Goal: Information Seeking & Learning: Learn about a topic

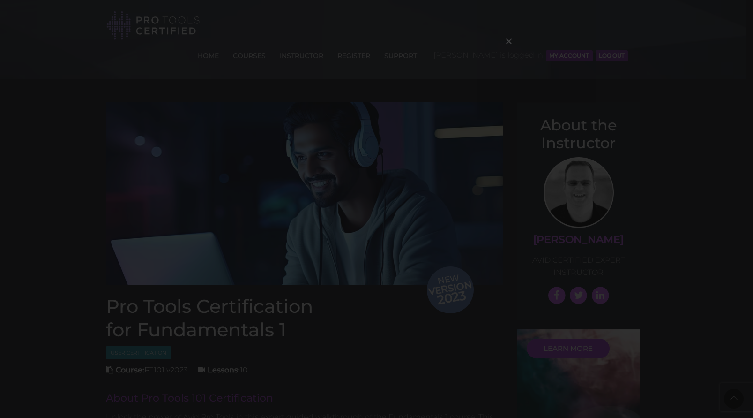
scroll to position [1048, 0]
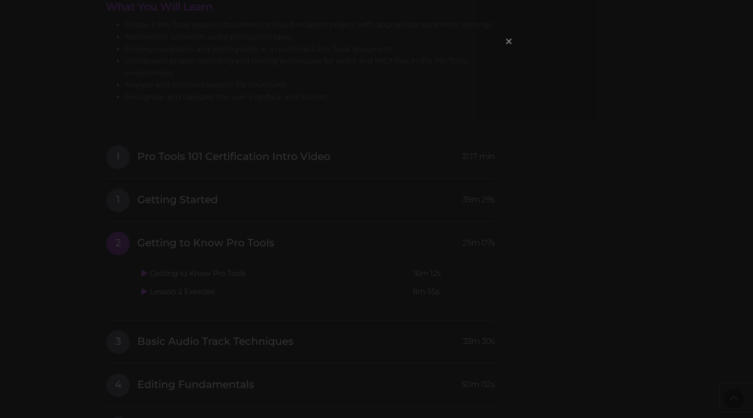
click at [512, 42] on span "×" at bounding box center [508, 41] width 9 height 20
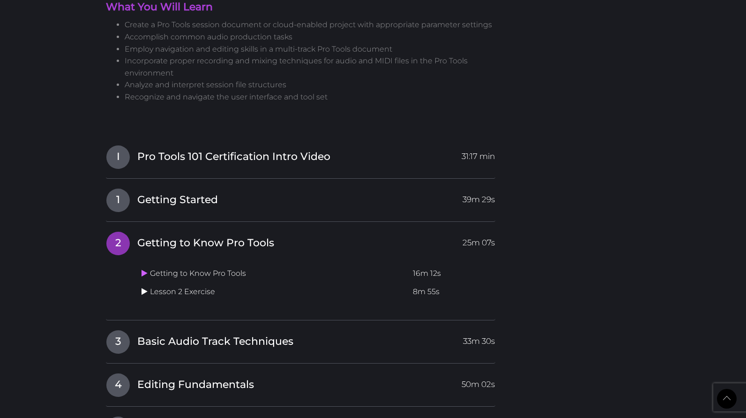
click at [147, 287] on icon at bounding box center [145, 290] width 6 height 7
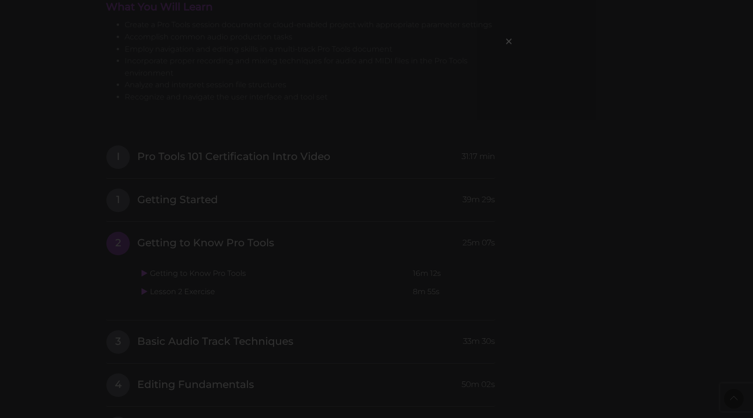
click at [571, 76] on div "×" at bounding box center [376, 209] width 753 height 418
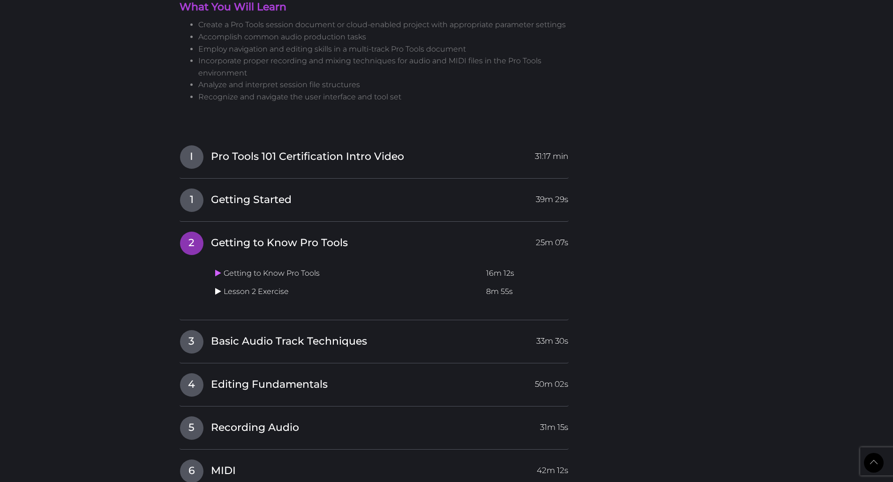
click at [219, 287] on icon at bounding box center [218, 290] width 6 height 7
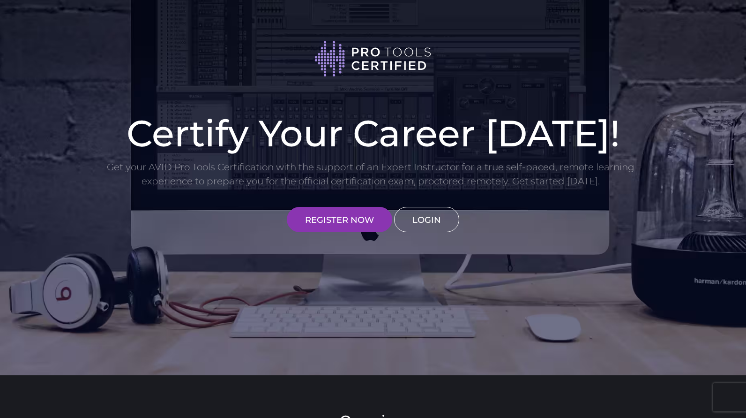
click at [418, 215] on link "LOGIN" at bounding box center [426, 219] width 65 height 25
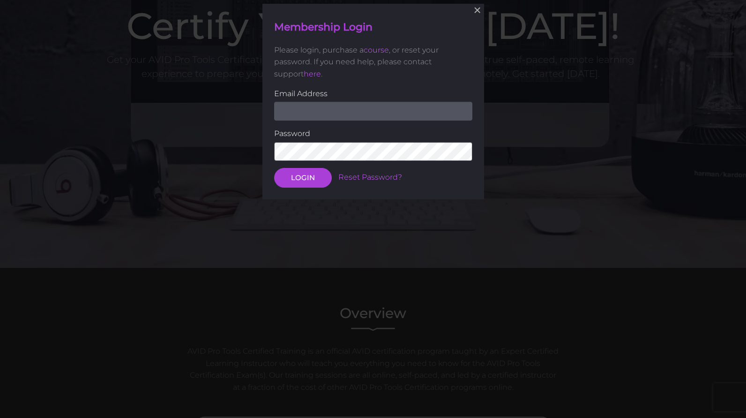
scroll to position [109, 0]
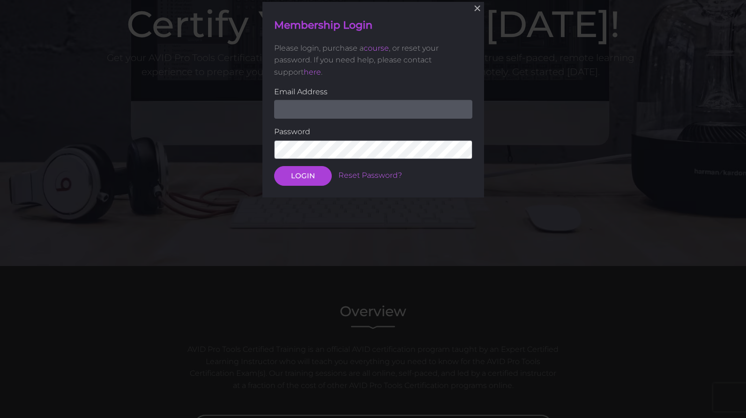
type input "mike@paministries.com"
click at [307, 176] on button "LOGIN" at bounding box center [303, 176] width 58 height 20
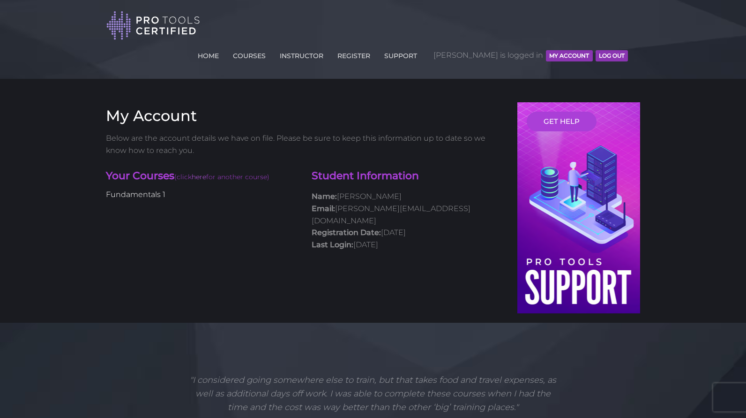
click at [152, 190] on link "Fundamentals 1" at bounding box center [136, 194] width 60 height 9
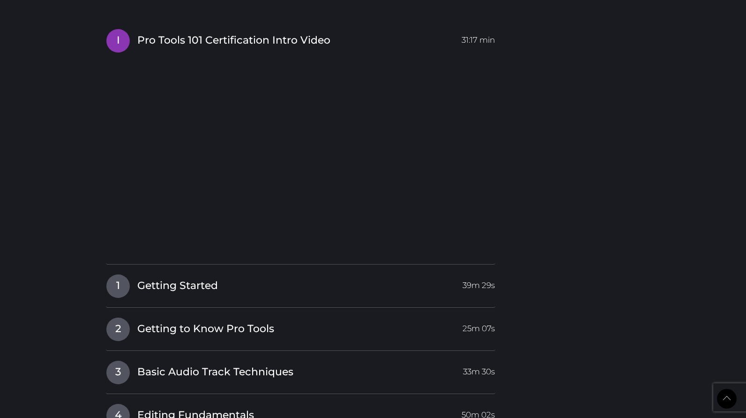
scroll to position [1319, 0]
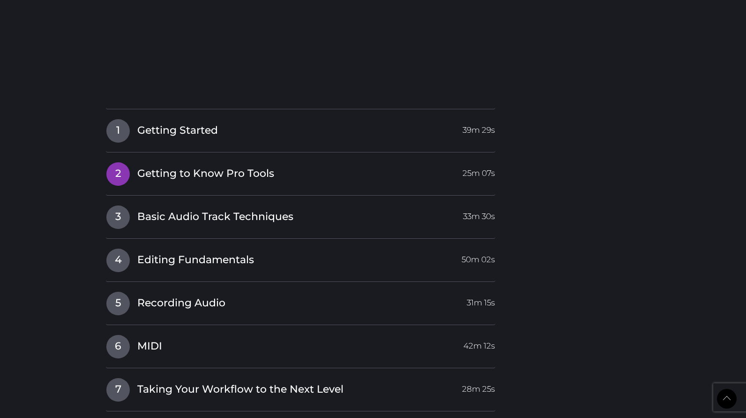
click at [335, 162] on link "2 Getting to Know Pro Tools 25m 07s" at bounding box center [301, 172] width 390 height 20
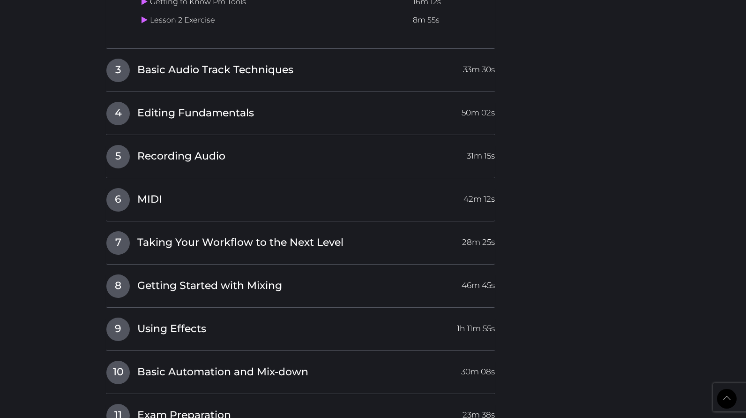
scroll to position [1137, 0]
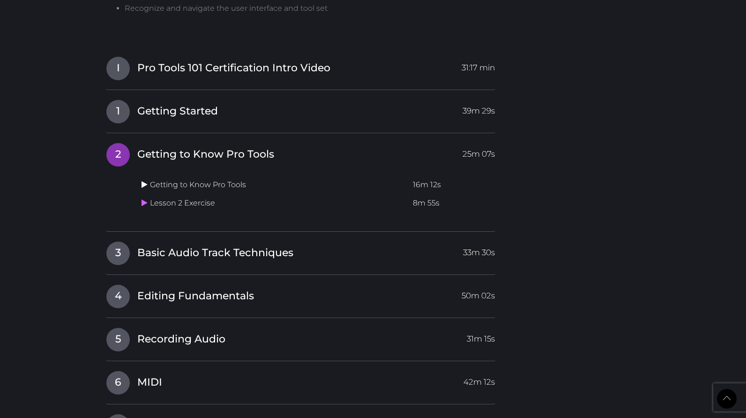
click at [143, 180] on icon at bounding box center [145, 183] width 6 height 7
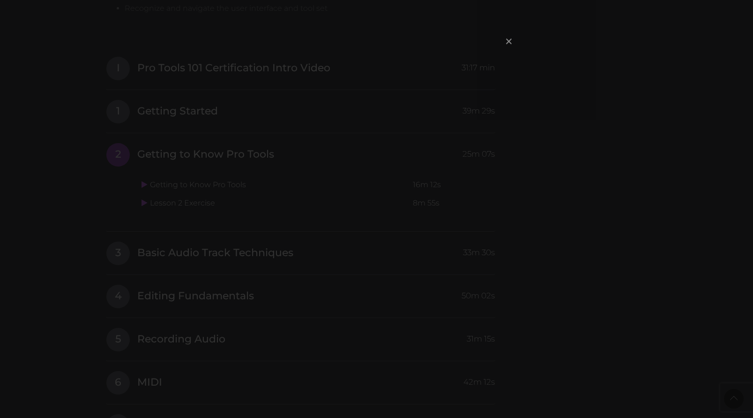
click at [508, 43] on span "×" at bounding box center [508, 41] width 9 height 20
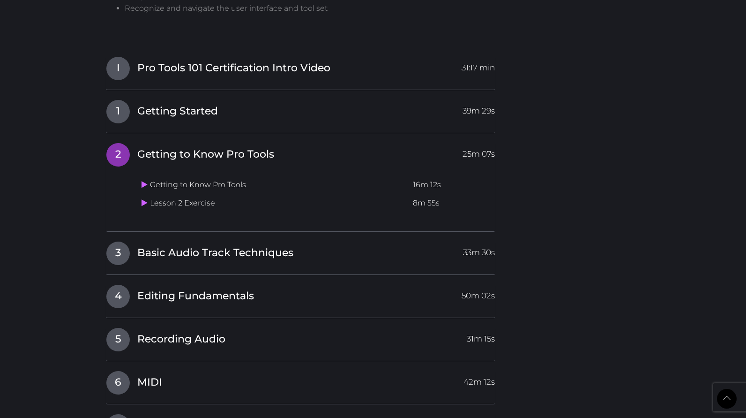
click at [292, 163] on div "Getting to Know Pro Tools 16m 12s Lesson 2 Exercise 8m 55s" at bounding box center [317, 192] width 358 height 59
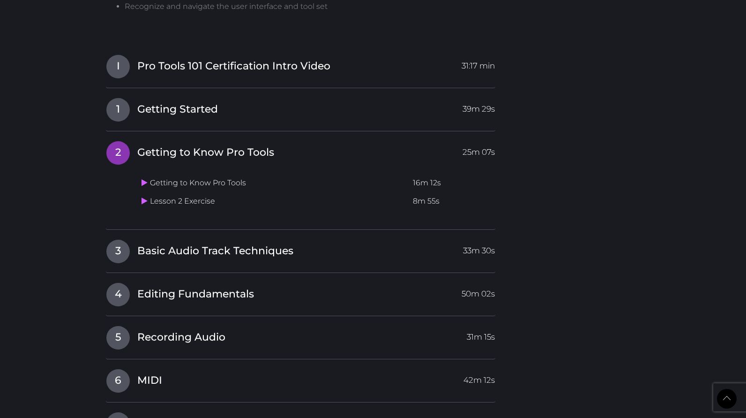
scroll to position [1132, 0]
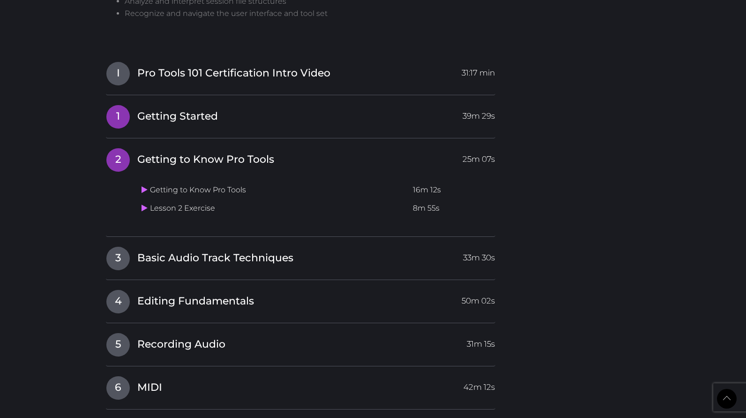
click at [375, 105] on link "1 Getting Started 39m 29s" at bounding box center [301, 115] width 390 height 20
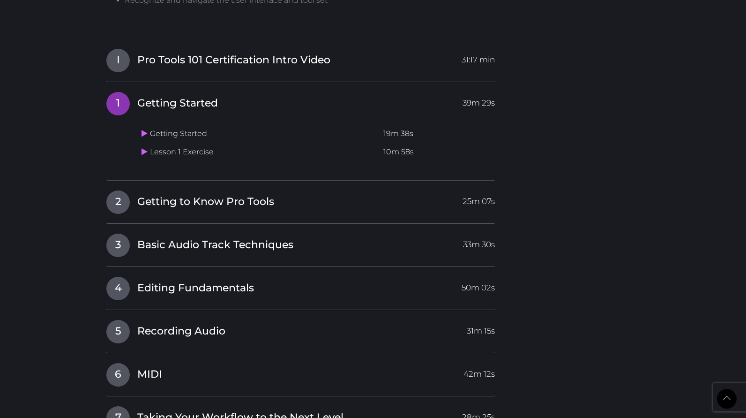
scroll to position [1158, 0]
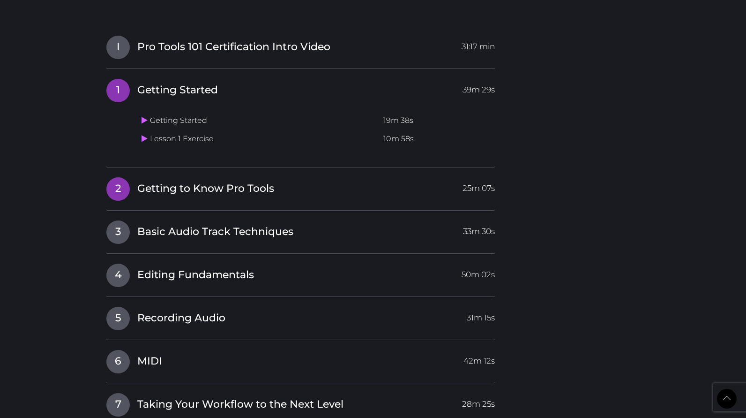
click at [356, 177] on link "2 Getting to Know Pro Tools 25m 07s" at bounding box center [301, 187] width 390 height 20
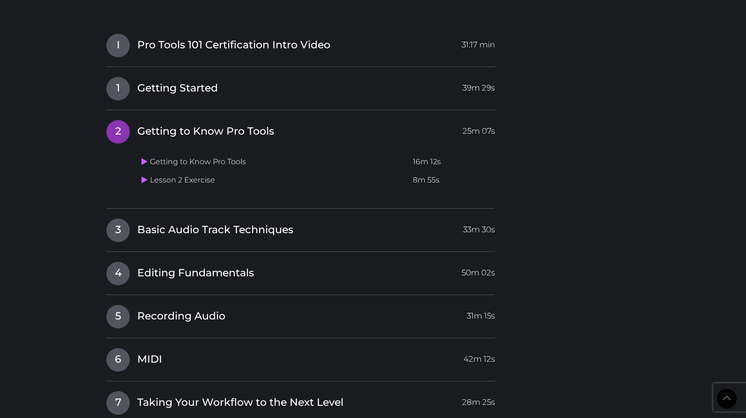
scroll to position [1168, 0]
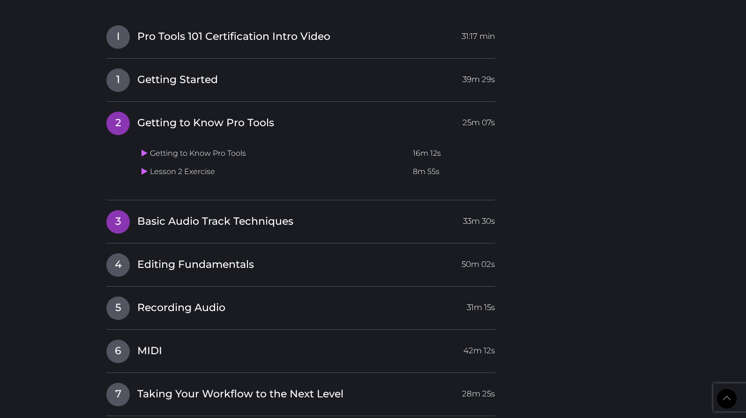
click at [354, 210] on link "3 Basic Audio Track Techniques 33m 30s" at bounding box center [301, 220] width 390 height 20
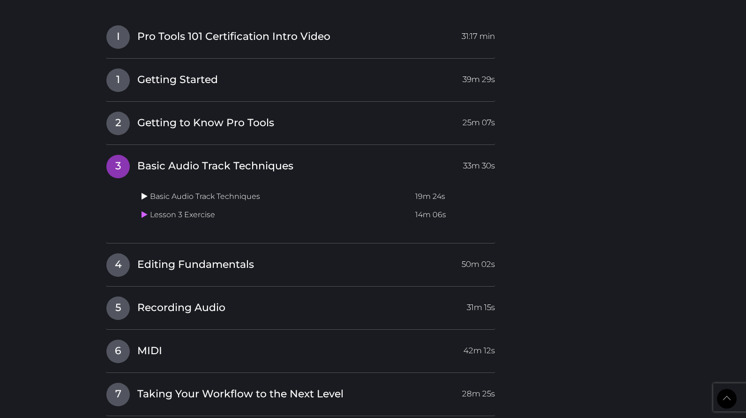
click at [147, 192] on icon at bounding box center [145, 195] width 6 height 7
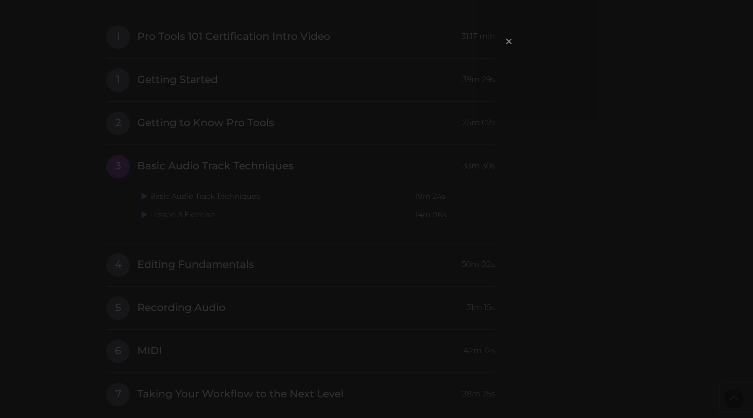
click at [510, 38] on span "×" at bounding box center [508, 41] width 9 height 20
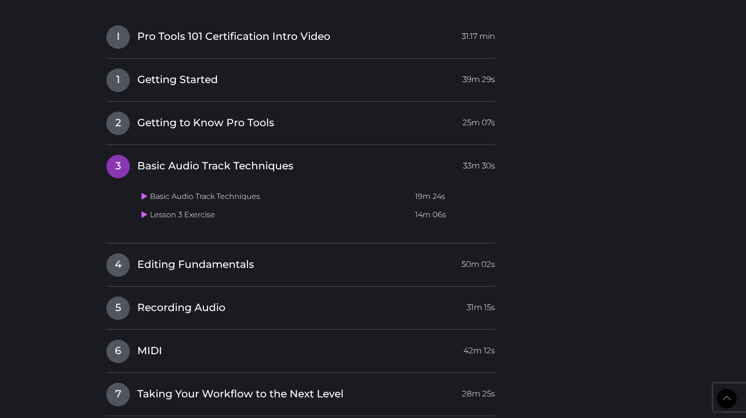
drag, startPoint x: 317, startPoint y: 131, endPoint x: 318, endPoint y: 126, distance: 5.2
click at [317, 154] on link "3 Basic Audio Track Techniques 33m 30s" at bounding box center [301, 164] width 390 height 20
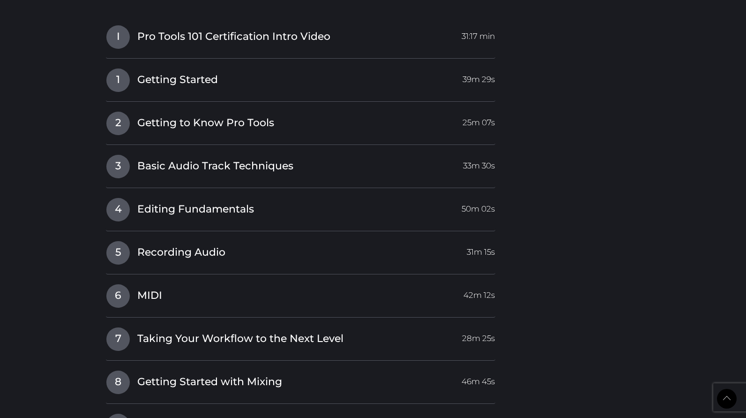
scroll to position [1081, 0]
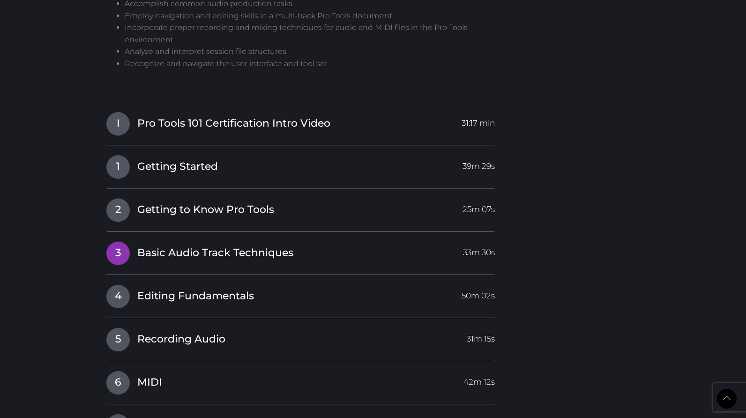
click at [301, 241] on link "3 Basic Audio Track Techniques 33m 30s" at bounding box center [301, 251] width 390 height 20
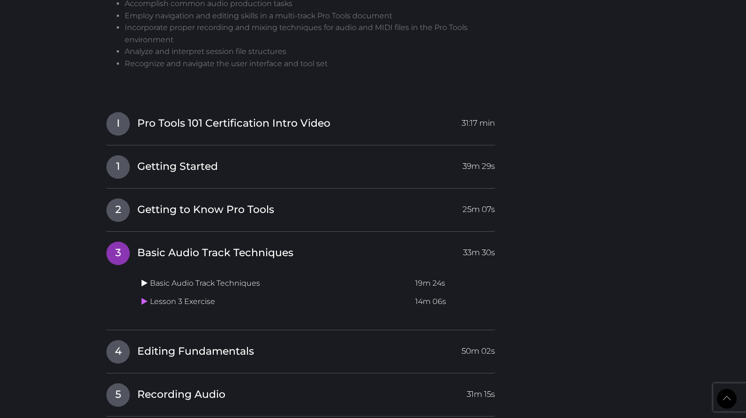
click at [141, 274] on td "Basic Audio Track Techniques" at bounding box center [275, 283] width 274 height 18
click at [144, 279] on icon at bounding box center [145, 282] width 6 height 7
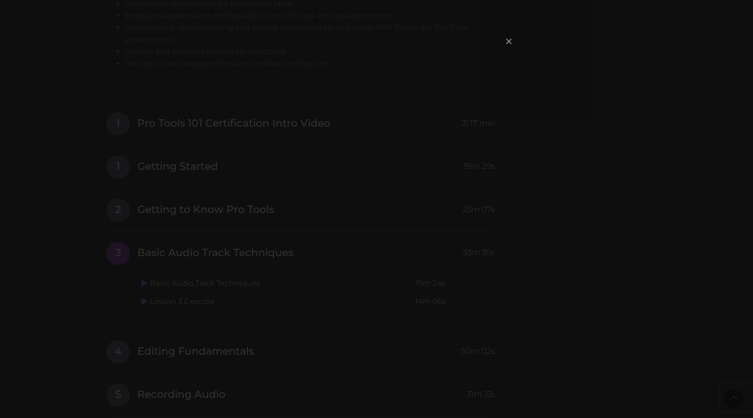
click at [507, 42] on span "×" at bounding box center [508, 41] width 9 height 20
